Goal: Task Accomplishment & Management: Manage account settings

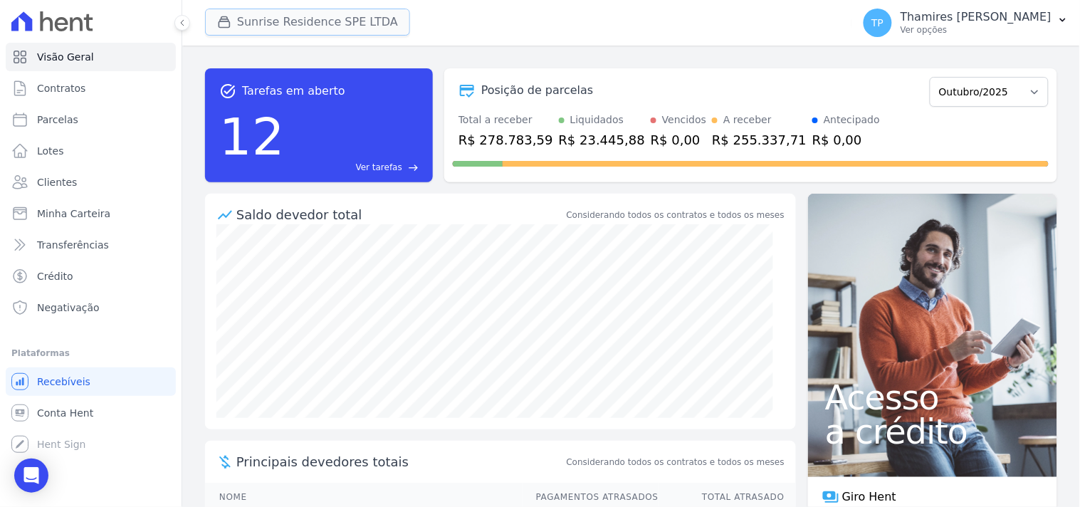
click at [271, 9] on button "Sunrise Residence SPE LTDA" at bounding box center [307, 22] width 205 height 27
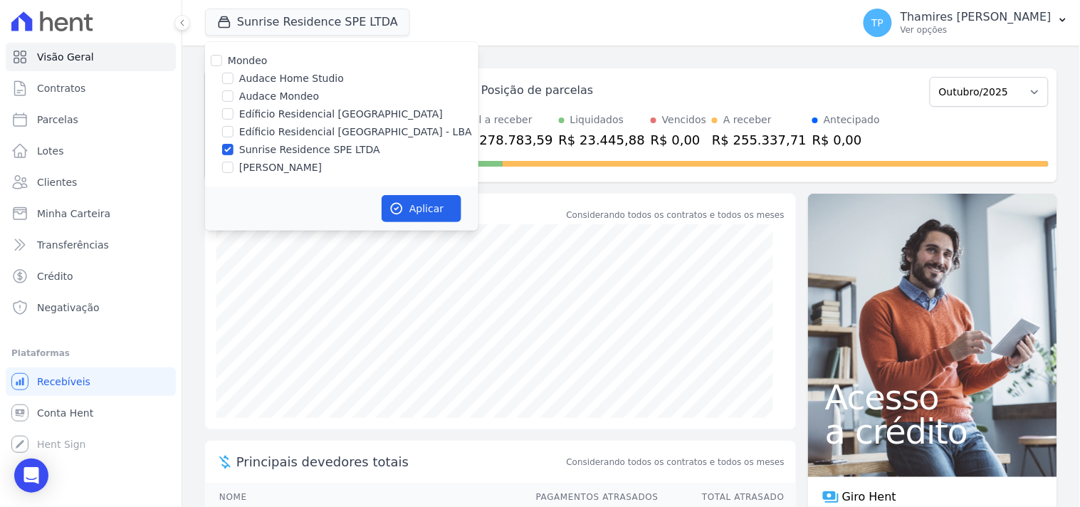
click at [256, 90] on label "Audace Mondeo" at bounding box center [279, 96] width 80 height 15
click at [234, 90] on input "Audace Mondeo" at bounding box center [227, 95] width 11 height 11
click at [278, 95] on label "Audace Mondeo" at bounding box center [279, 96] width 80 height 15
click at [234, 95] on input "Audace Mondeo" at bounding box center [227, 95] width 11 height 11
checkbox input "false"
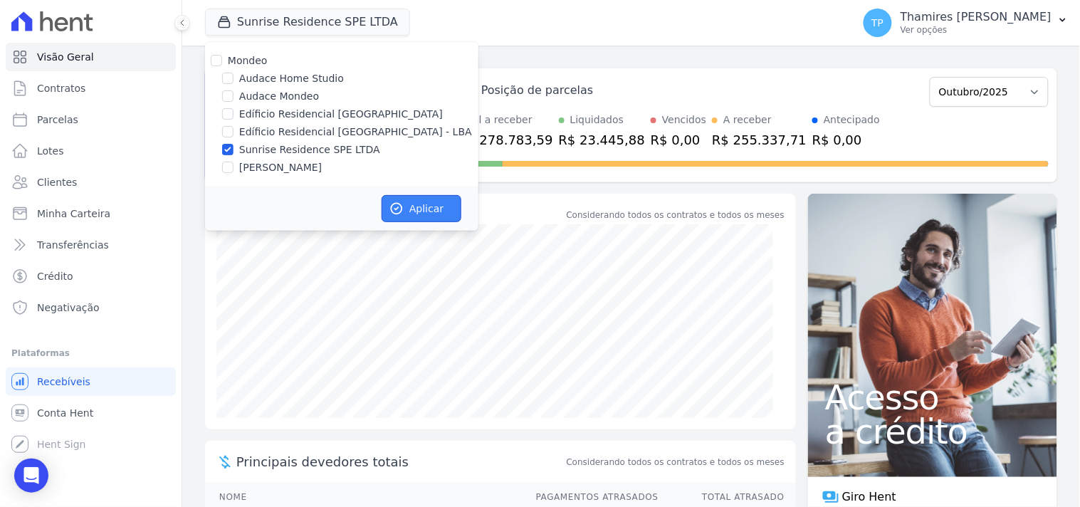
click at [423, 196] on button "Aplicar" at bounding box center [422, 208] width 80 height 27
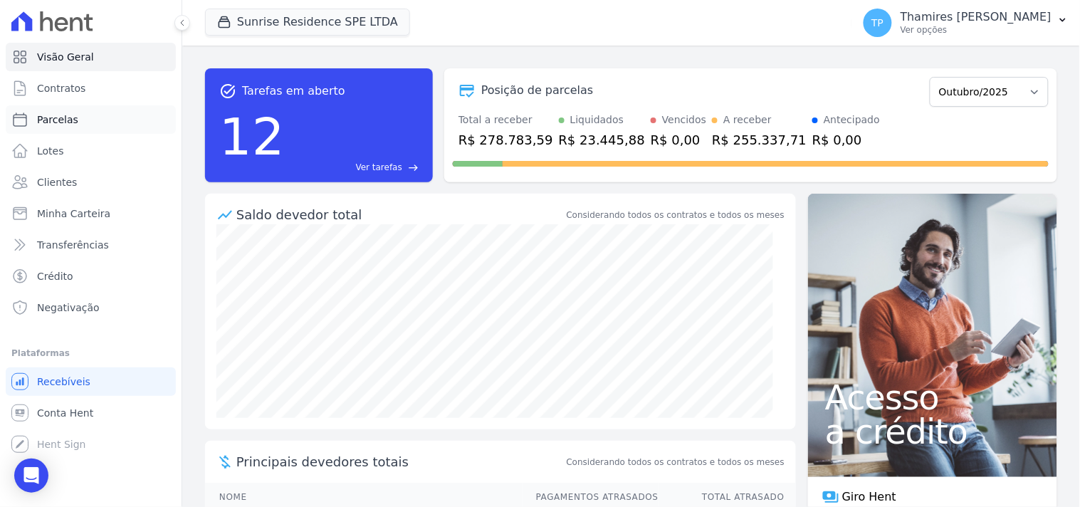
click at [136, 115] on link "Parcelas" at bounding box center [91, 119] width 170 height 28
select select
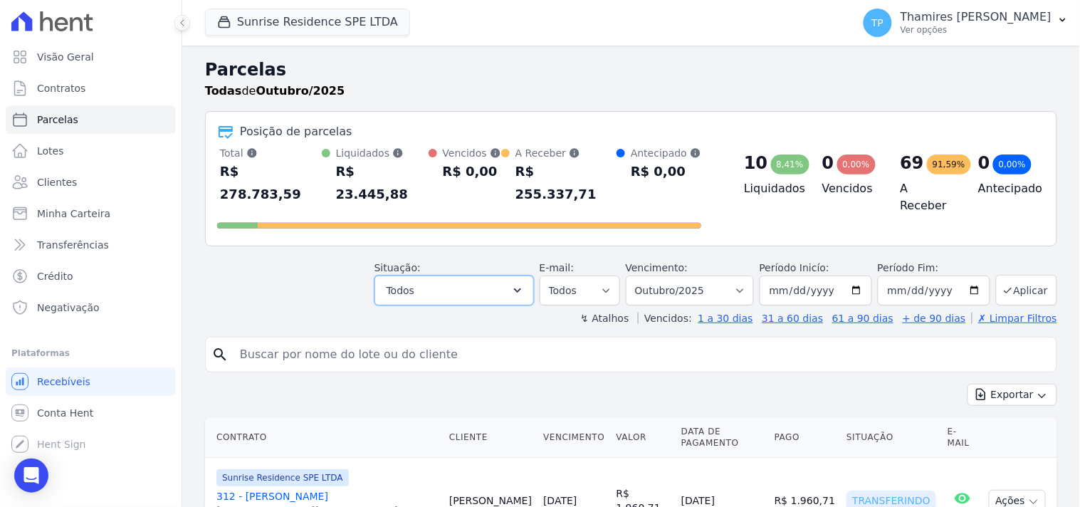
click at [414, 281] on button "Todos" at bounding box center [453, 291] width 159 height 30
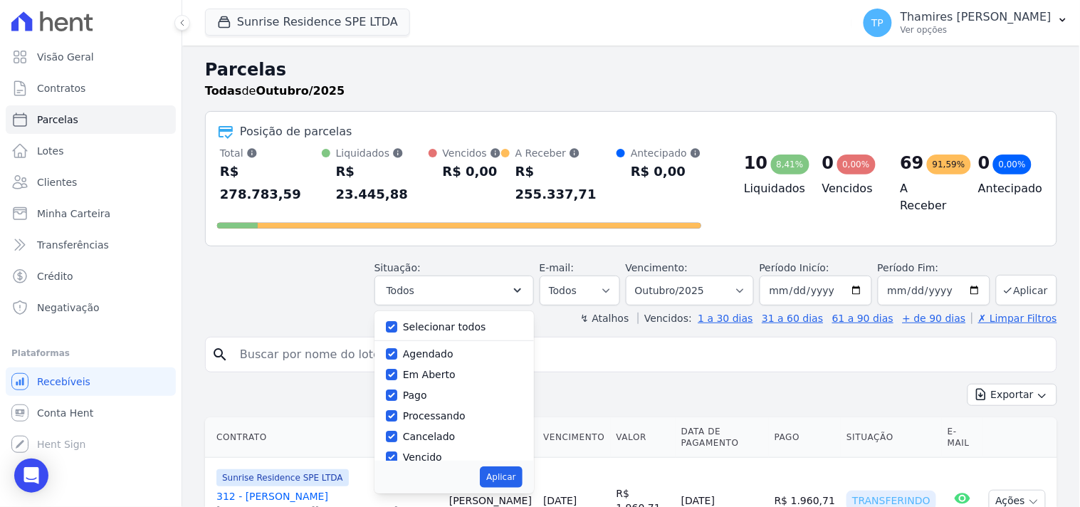
click at [421, 321] on label "Selecionar todos" at bounding box center [444, 326] width 83 height 11
click at [397, 321] on input "Selecionar todos" at bounding box center [391, 326] width 11 height 11
checkbox input "false"
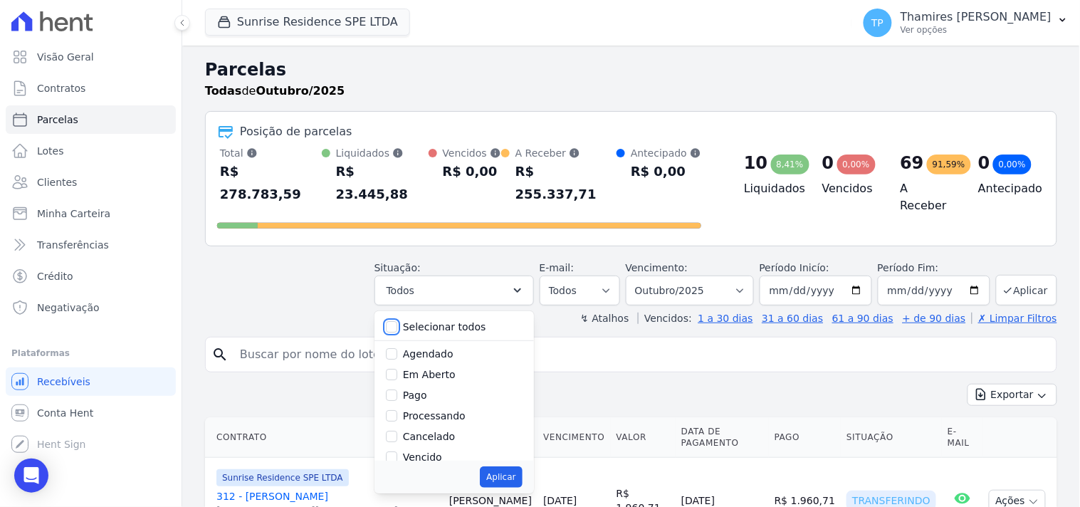
checkbox input "false"
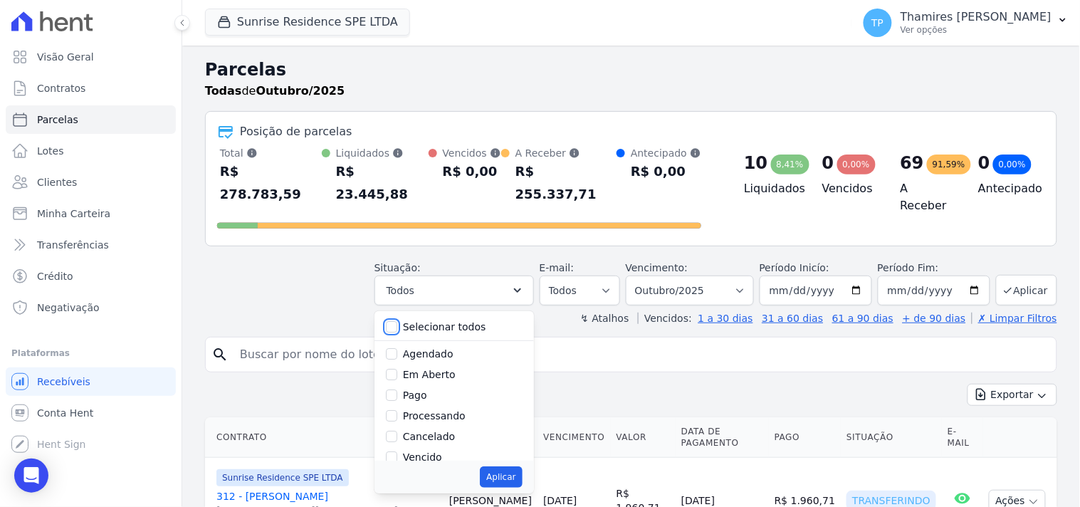
checkbox input "false"
click at [440, 451] on label "Vencido" at bounding box center [422, 456] width 39 height 11
click at [397, 451] on input "Vencido" at bounding box center [391, 456] width 11 height 11
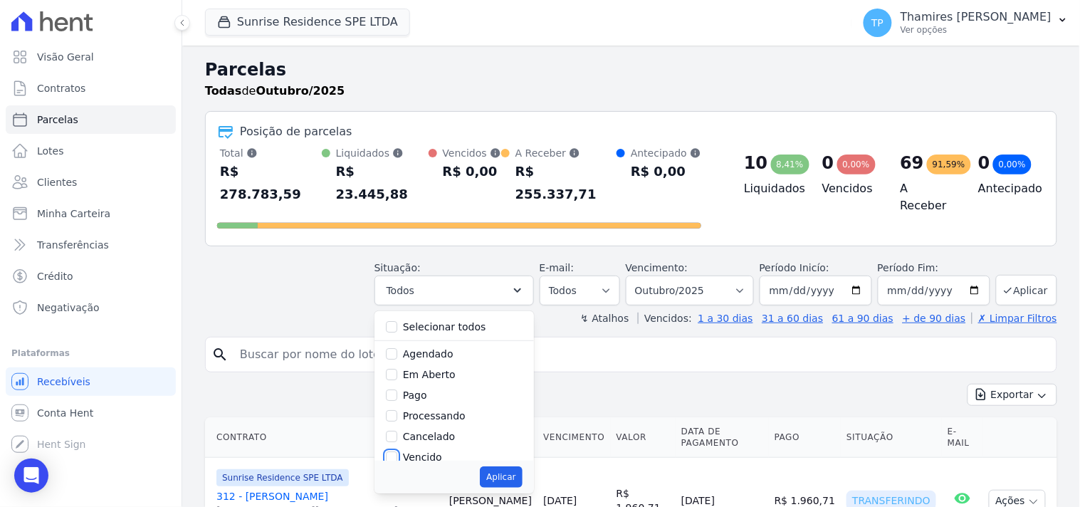
checkbox input "true"
click at [517, 456] on button "Aplicar" at bounding box center [501, 476] width 42 height 21
select select "overdue"
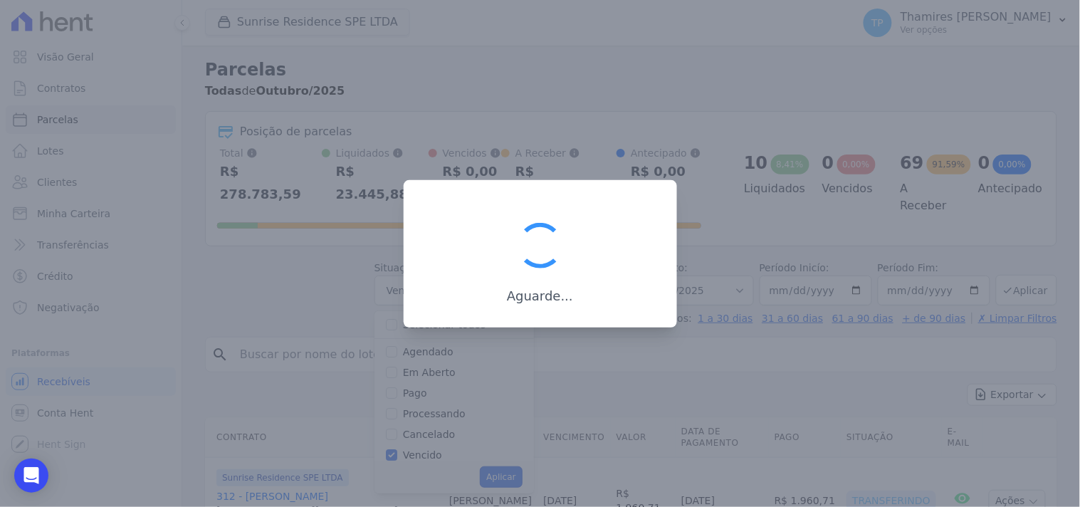
scroll to position [27, 0]
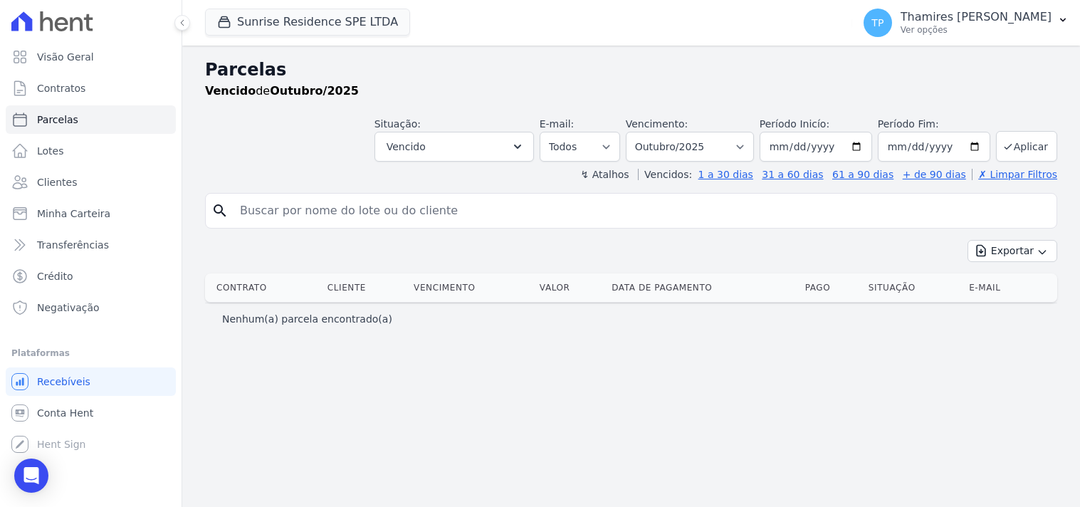
select select
drag, startPoint x: 684, startPoint y: 139, endPoint x: 681, endPoint y: 152, distance: 13.1
click at [684, 139] on select "Filtrar por período ──────── Todos os meses Fevereiro/2024 Março/2024 Abril/202…" at bounding box center [690, 147] width 128 height 30
select select "all"
click at [646, 132] on select "Filtrar por período ──────── Todos os meses Fevereiro/2024 Março/2024 Abril/202…" at bounding box center [690, 147] width 128 height 30
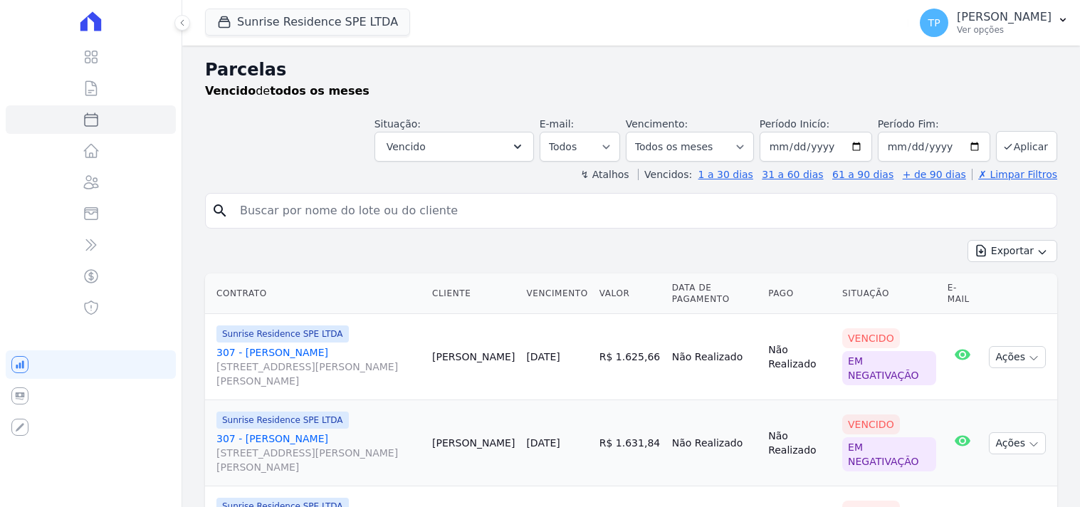
select select
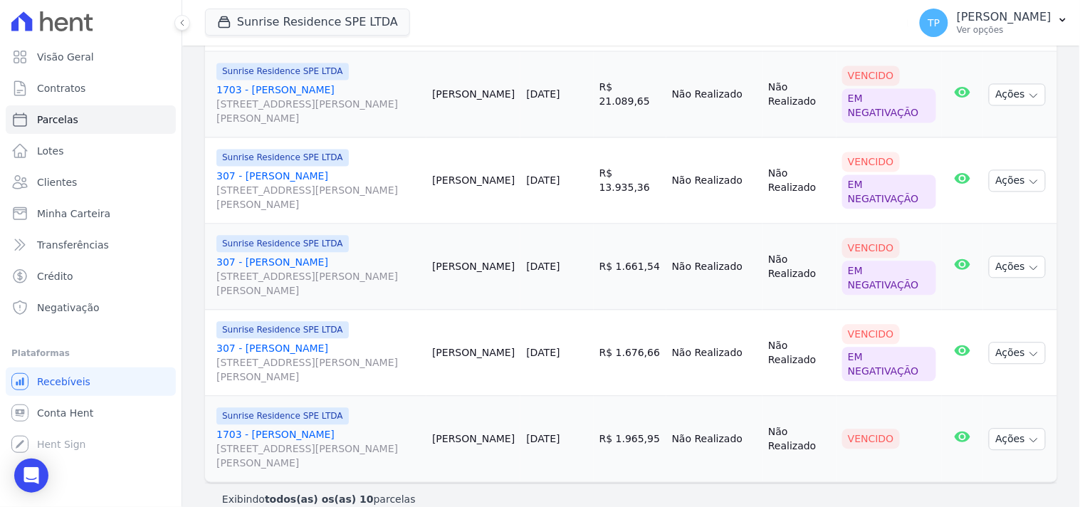
scroll to position [713, 0]
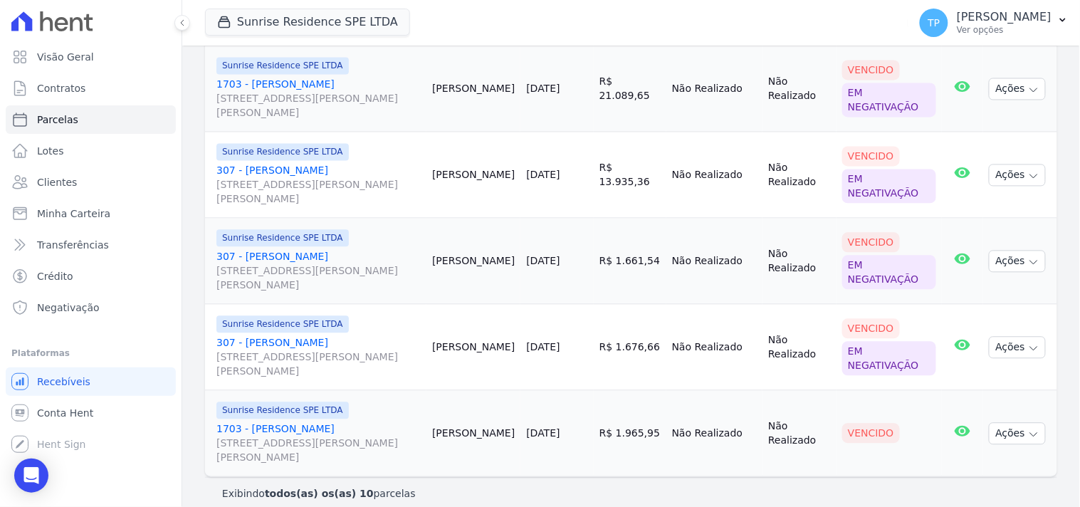
click at [288, 422] on link "1703 - [PERSON_NAME] [STREET_ADDRESS][PERSON_NAME] Maringá" at bounding box center [318, 443] width 204 height 43
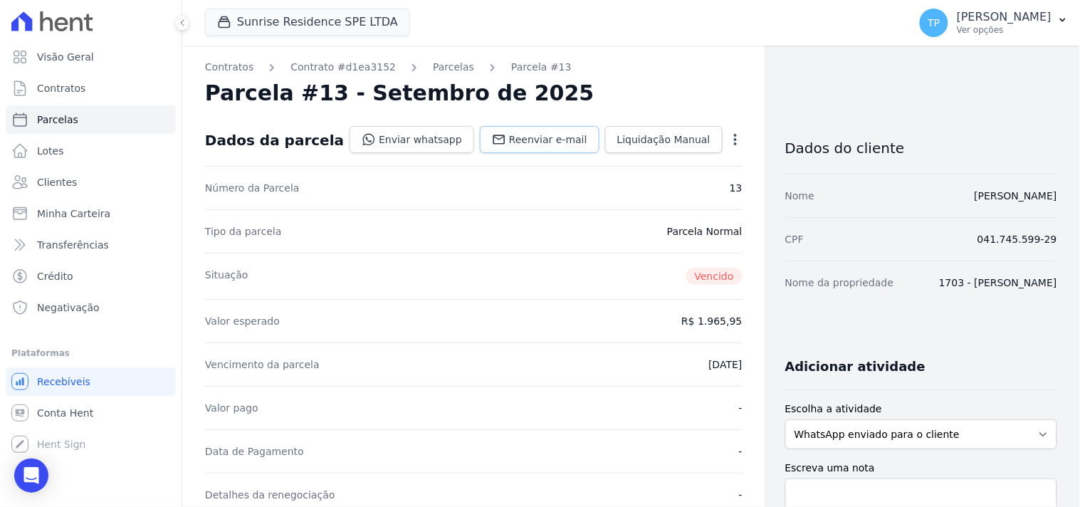
click at [494, 137] on icon at bounding box center [499, 139] width 14 height 14
click at [409, 143] on link "Enviar whatsapp" at bounding box center [412, 139] width 125 height 27
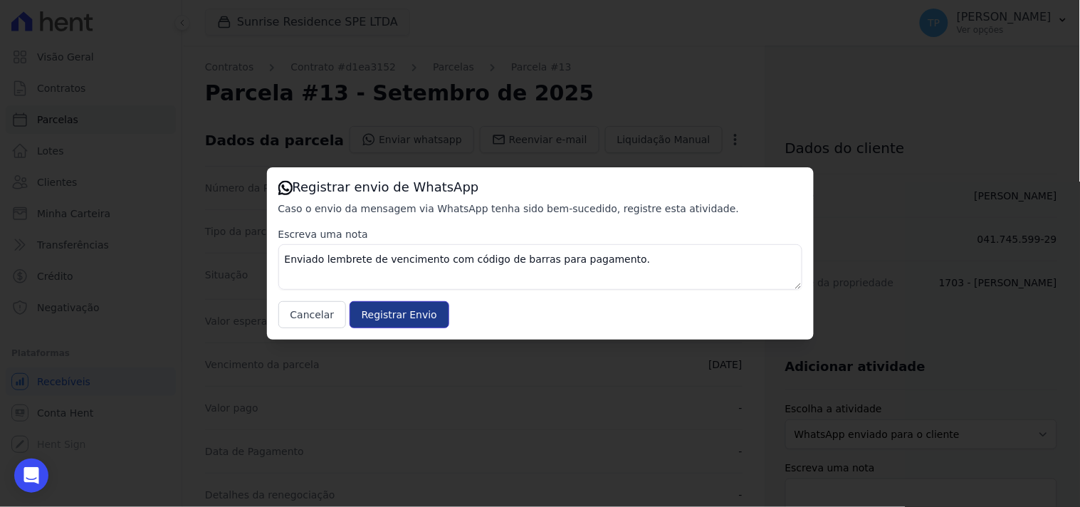
drag, startPoint x: 374, startPoint y: 326, endPoint x: 367, endPoint y: 323, distance: 7.7
click at [374, 325] on input "Registrar Envio" at bounding box center [400, 314] width 100 height 27
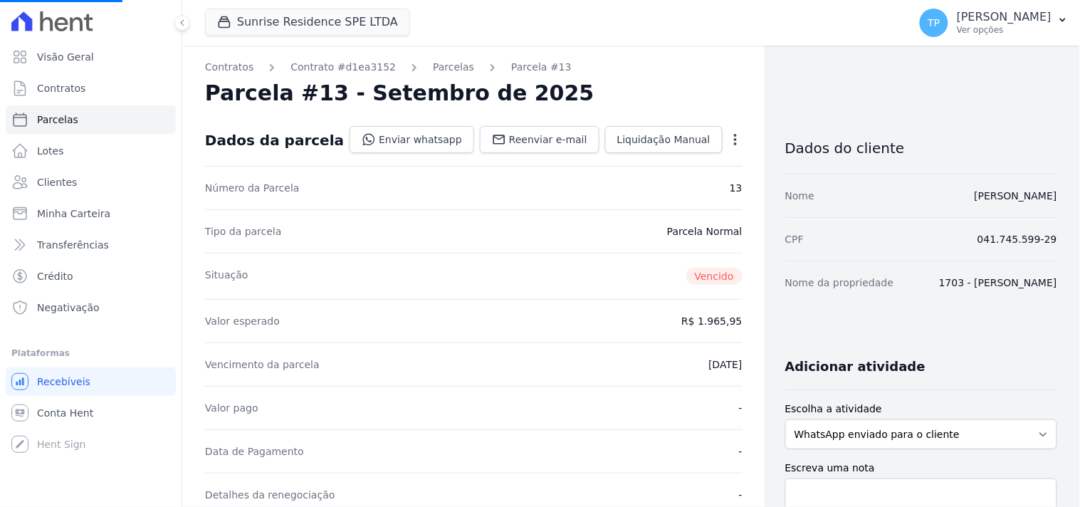
select select
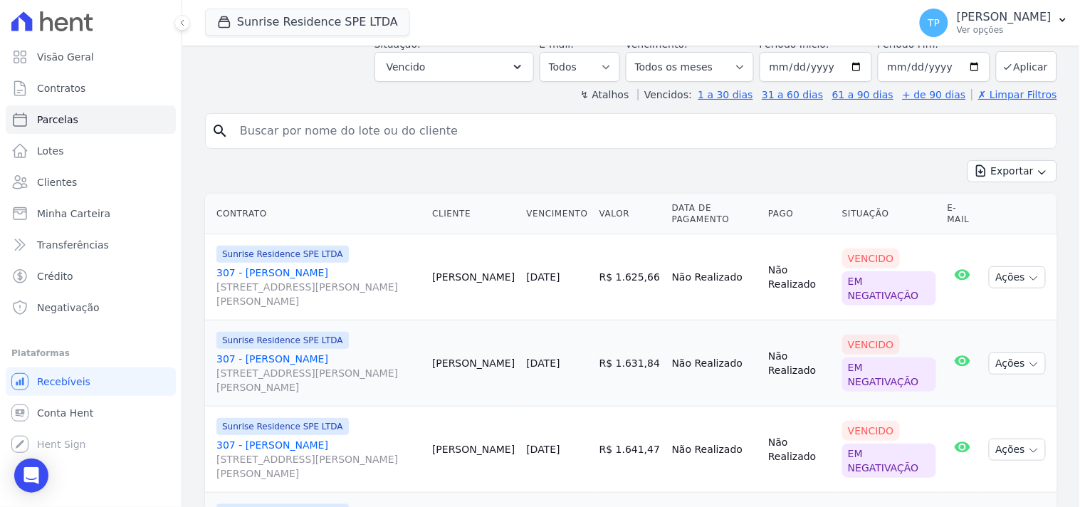
scroll to position [317, 0]
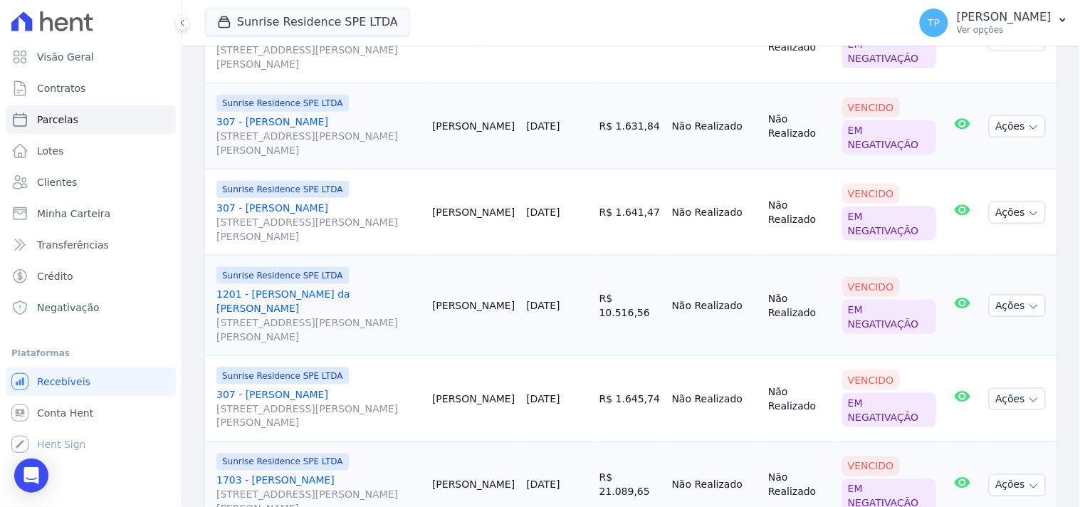
click at [346, 294] on link "1201 - [PERSON_NAME] da Silva Tavares [STREET_ADDRESS][PERSON_NAME][PERSON_NAME]" at bounding box center [318, 315] width 204 height 57
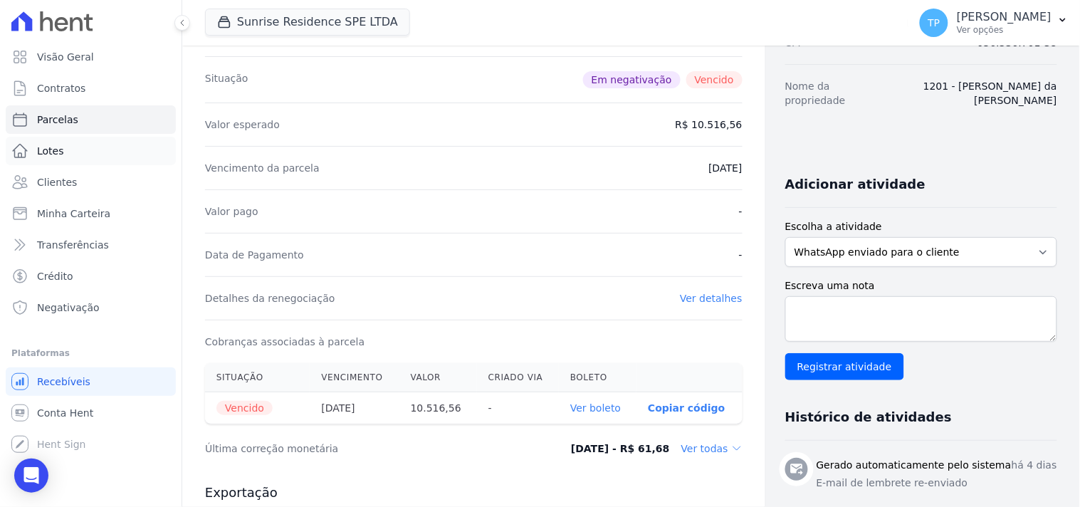
scroll to position [79, 0]
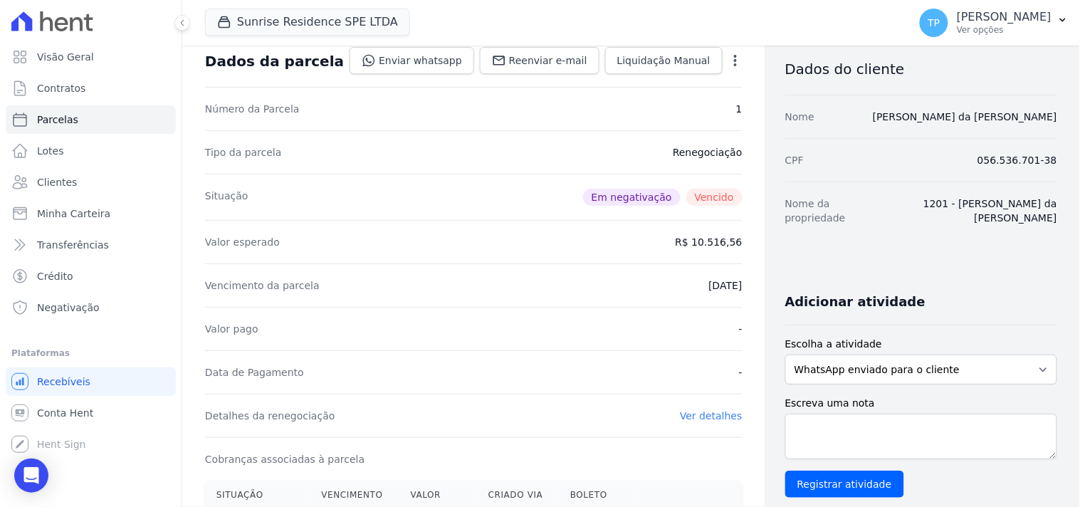
select select
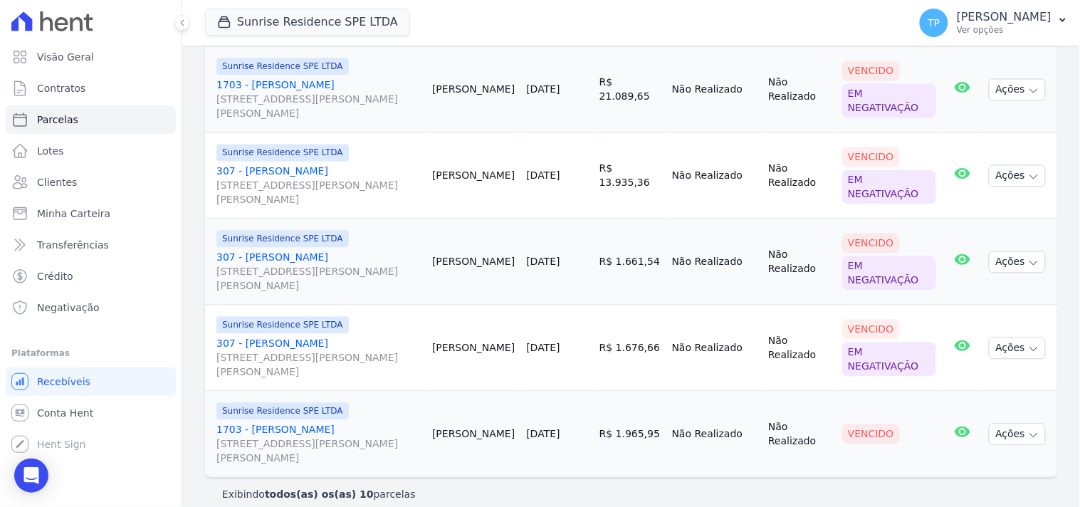
scroll to position [713, 0]
click at [318, 32] on button "Sunrise Residence SPE LTDA" at bounding box center [307, 22] width 205 height 27
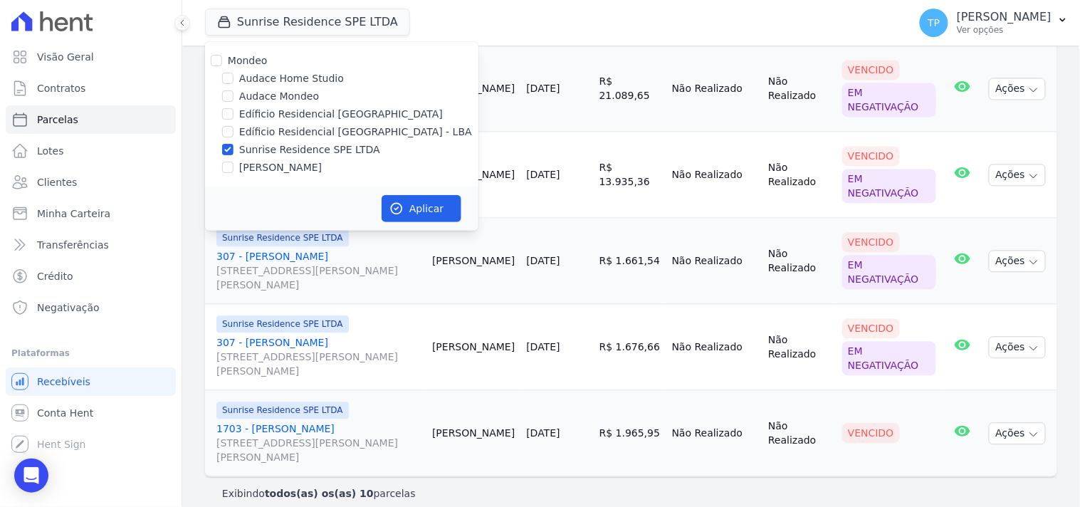
click at [324, 134] on label "Edíficio Residencial [GEOGRAPHIC_DATA] - LBA" at bounding box center [355, 132] width 233 height 15
click at [234, 134] on input "Edíficio Residencial [GEOGRAPHIC_DATA] - LBA" at bounding box center [227, 131] width 11 height 11
checkbox input "true"
click at [321, 145] on label "Sunrise Residence SPE LTDA" at bounding box center [309, 149] width 141 height 15
click at [234, 145] on input "Sunrise Residence SPE LTDA" at bounding box center [227, 149] width 11 height 11
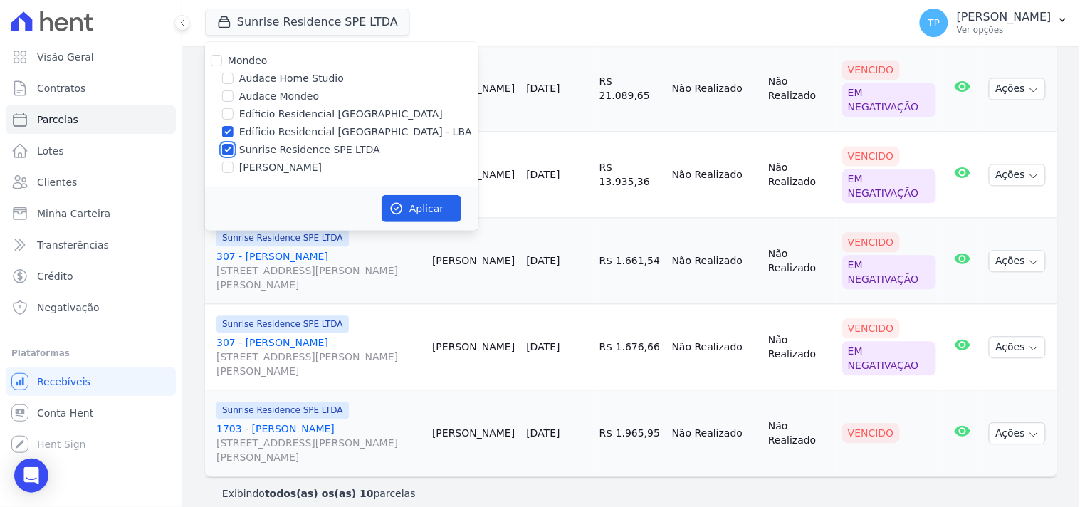
checkbox input "false"
click at [414, 209] on button "Aplicar" at bounding box center [422, 208] width 80 height 27
select select
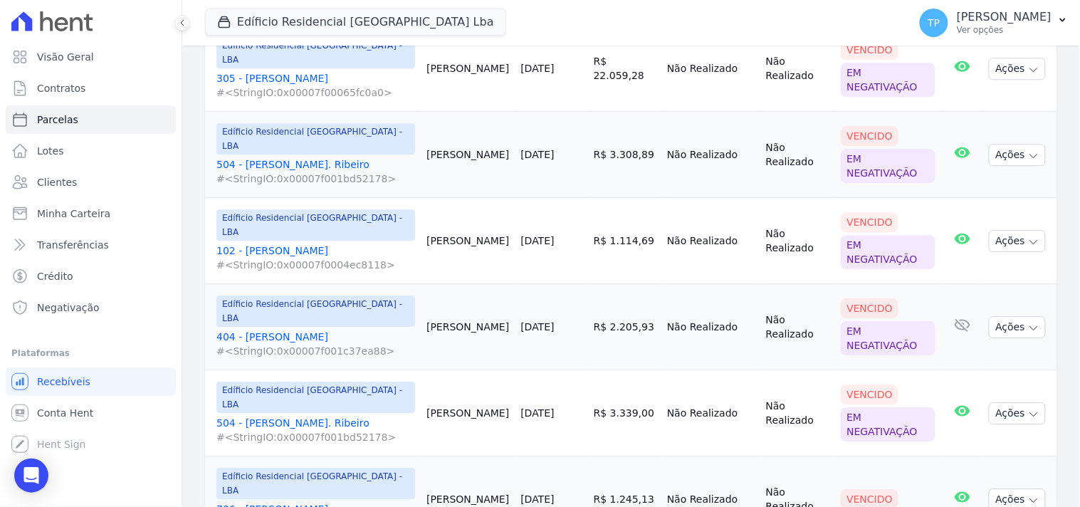
scroll to position [991, 0]
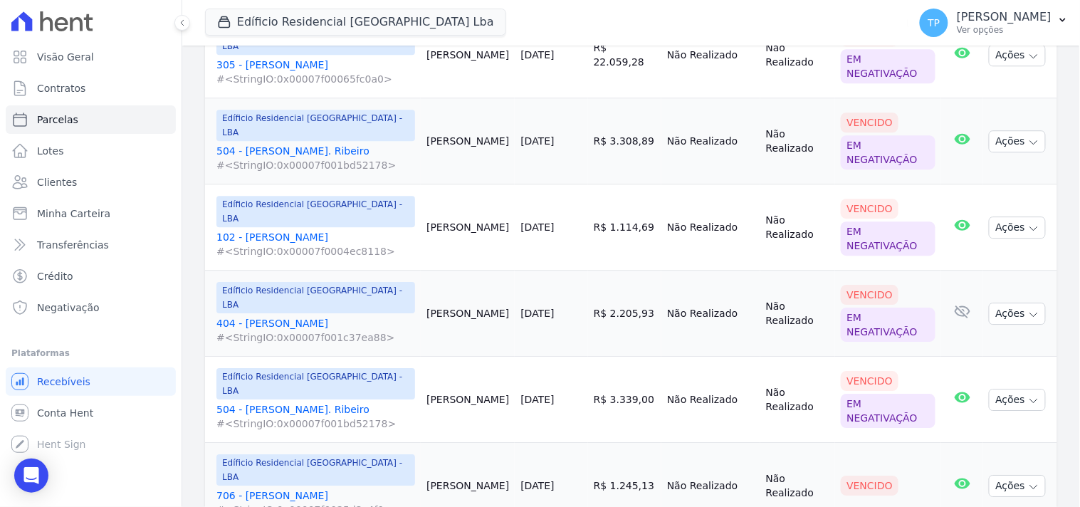
click at [290, 488] on link "706 - [PERSON_NAME] #<StringIO:0x00007f0025d2c4f0>" at bounding box center [315, 502] width 199 height 28
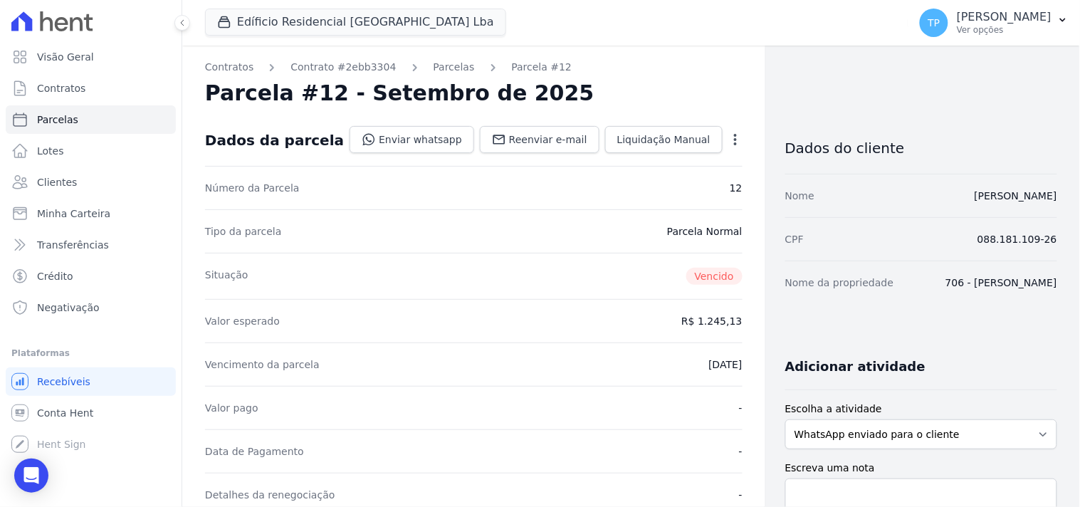
click at [728, 147] on div "Open options" at bounding box center [735, 141] width 14 height 18
click at [734, 138] on icon "button" at bounding box center [735, 139] width 3 height 11
click at [661, 216] on link "Negativar" at bounding box center [674, 210] width 125 height 26
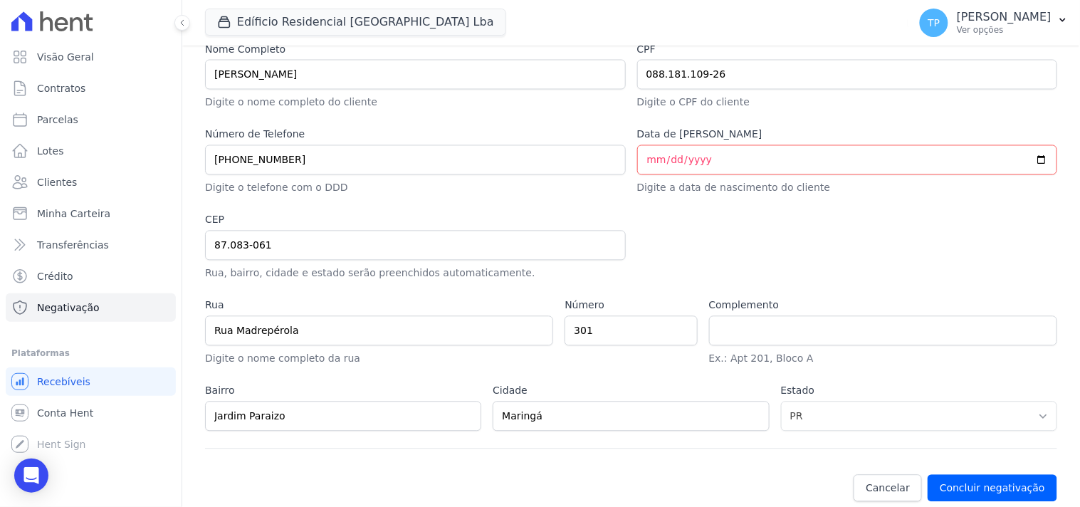
scroll to position [703, 0]
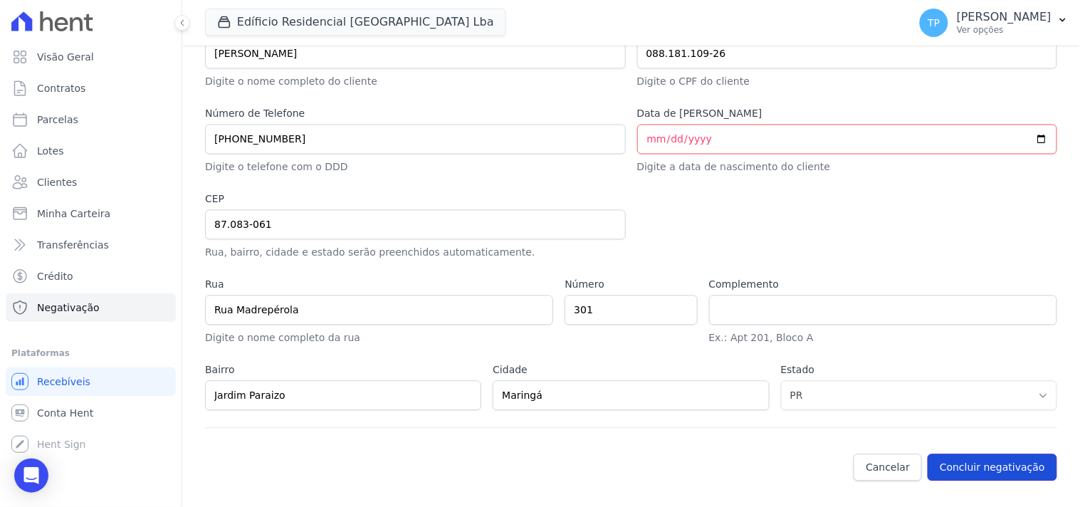
click at [974, 464] on button "Concluir negativação" at bounding box center [993, 467] width 130 height 27
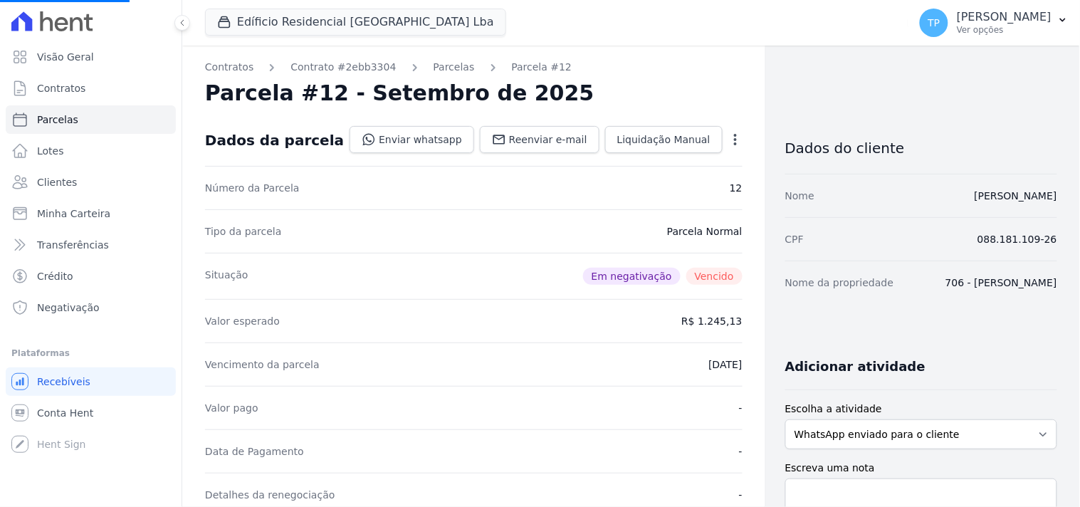
select select
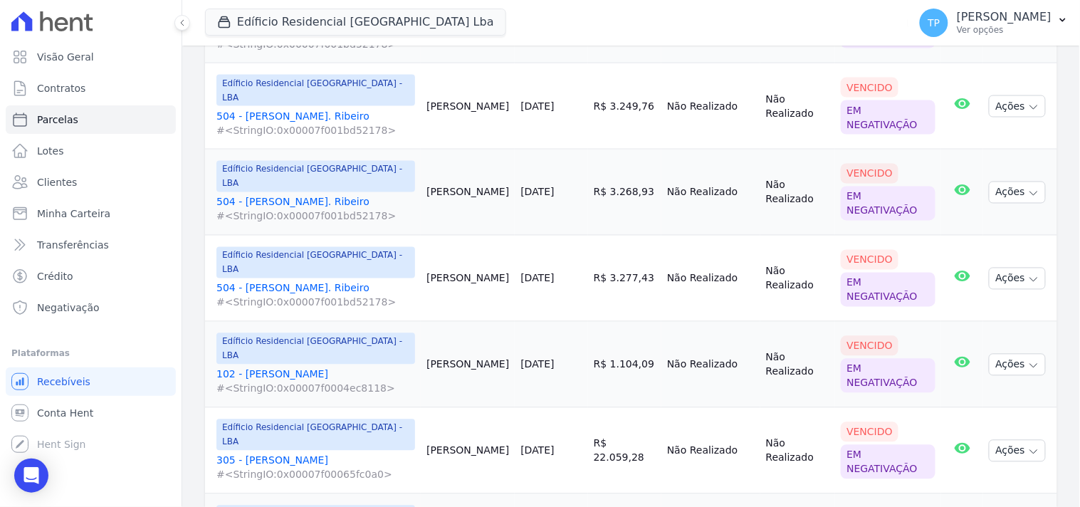
scroll to position [991, 0]
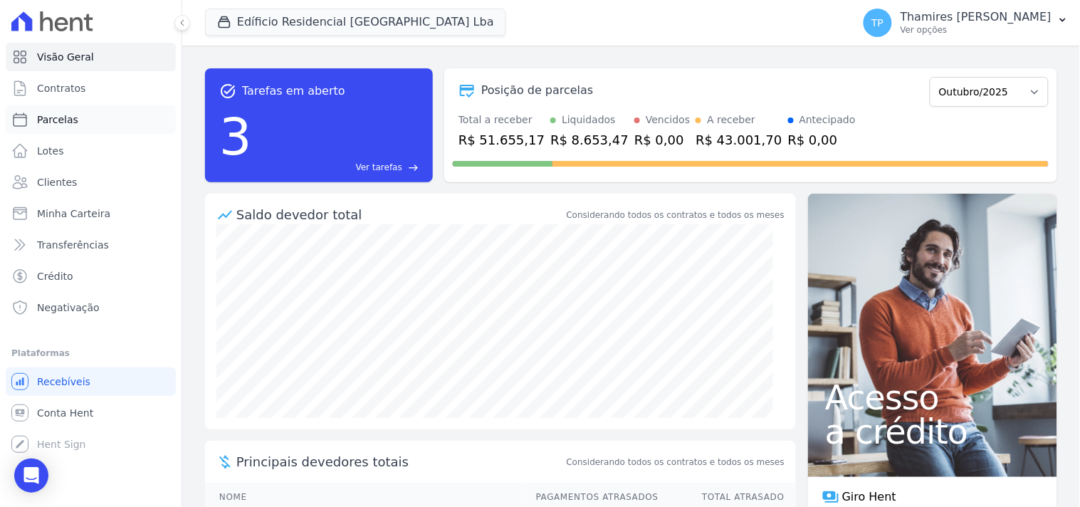
click at [90, 127] on link "Parcelas" at bounding box center [91, 119] width 170 height 28
select select
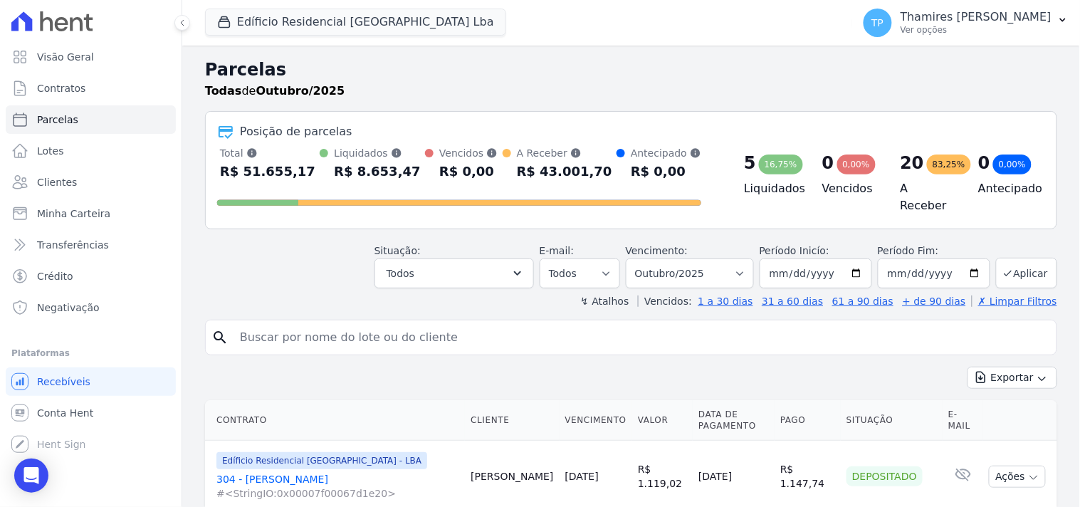
click at [307, 330] on input "search" at bounding box center [640, 337] width 819 height 28
type input "RAFAEL"
select select
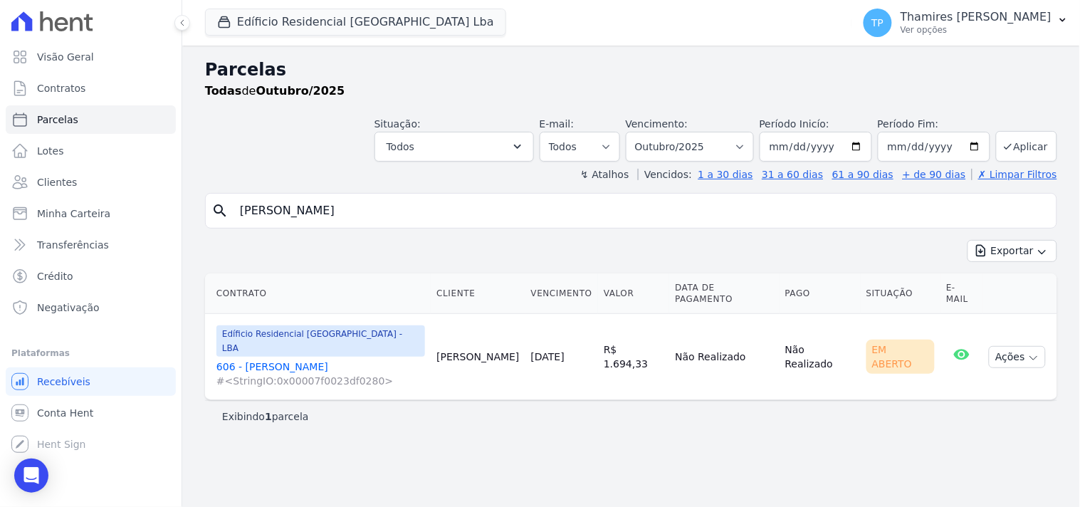
click at [288, 360] on link "606 - Rafael Sgarbi #<StringIO:0x00007f0023df0280>" at bounding box center [320, 374] width 209 height 28
